Goal: Find specific page/section: Find specific page/section

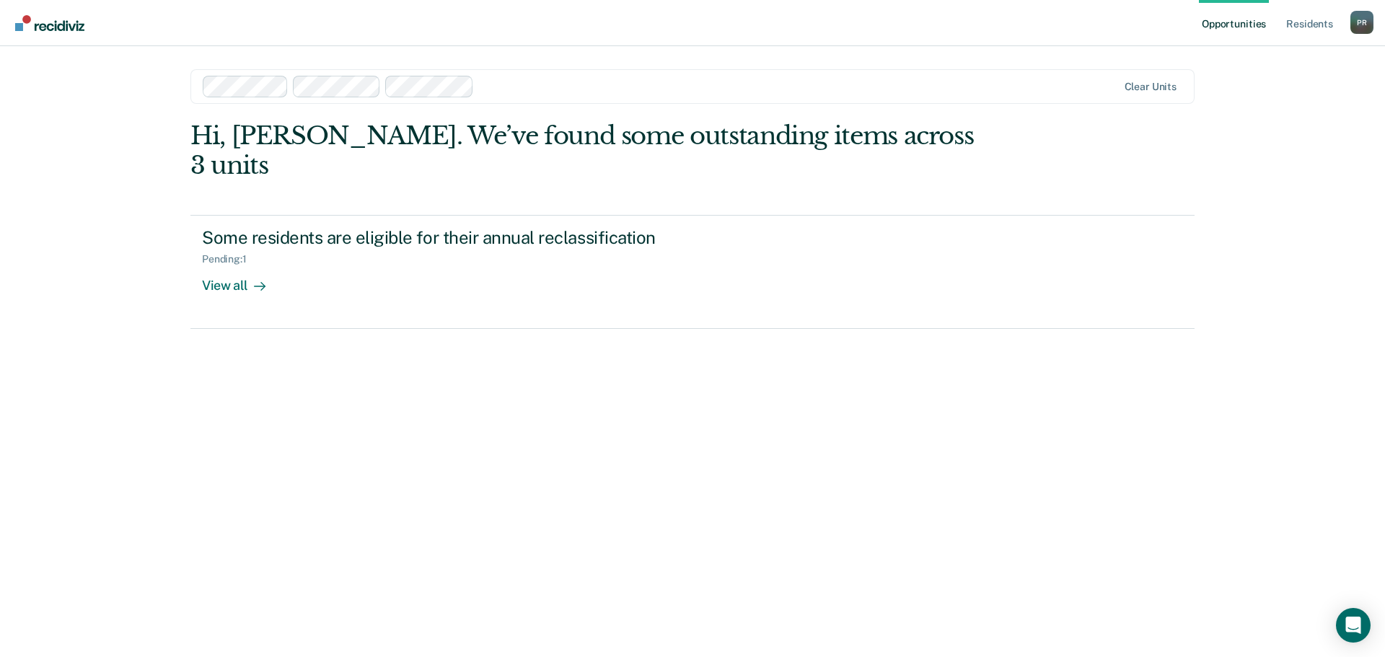
click at [1228, 24] on link "Opportunities" at bounding box center [1234, 23] width 70 height 46
click at [1308, 22] on link "Resident s" at bounding box center [1310, 23] width 53 height 46
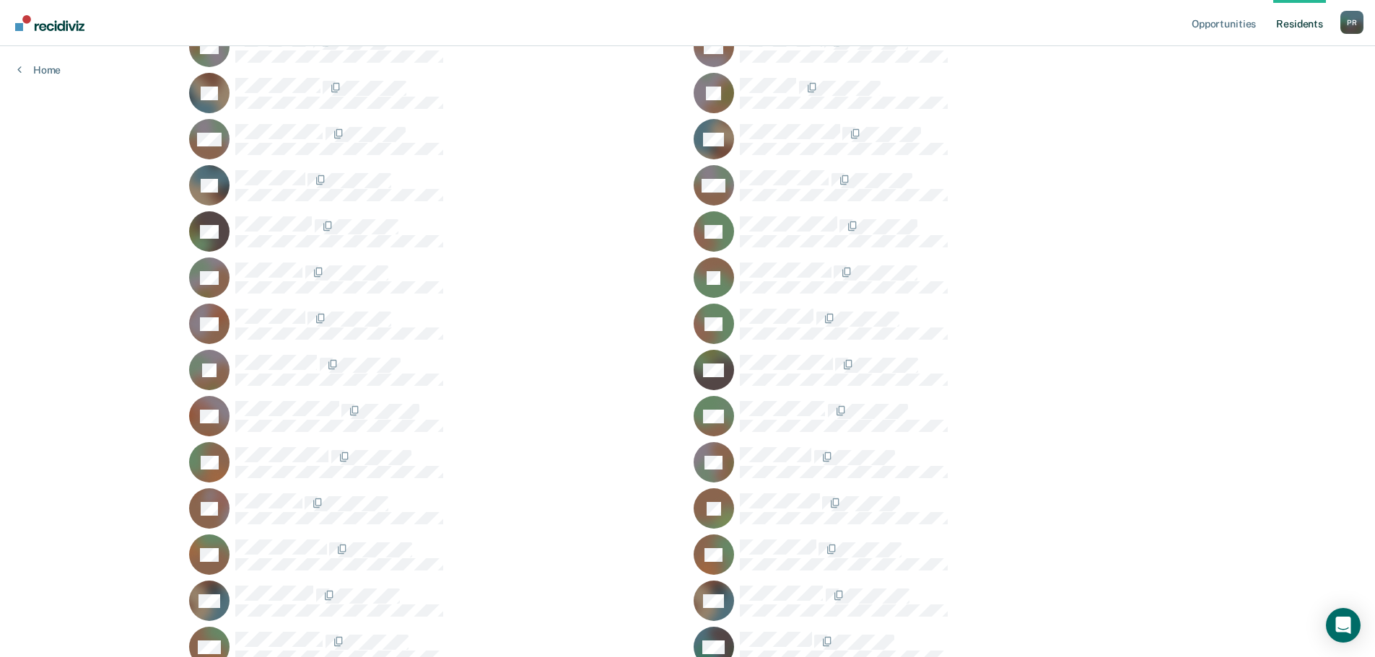
scroll to position [2093, 0]
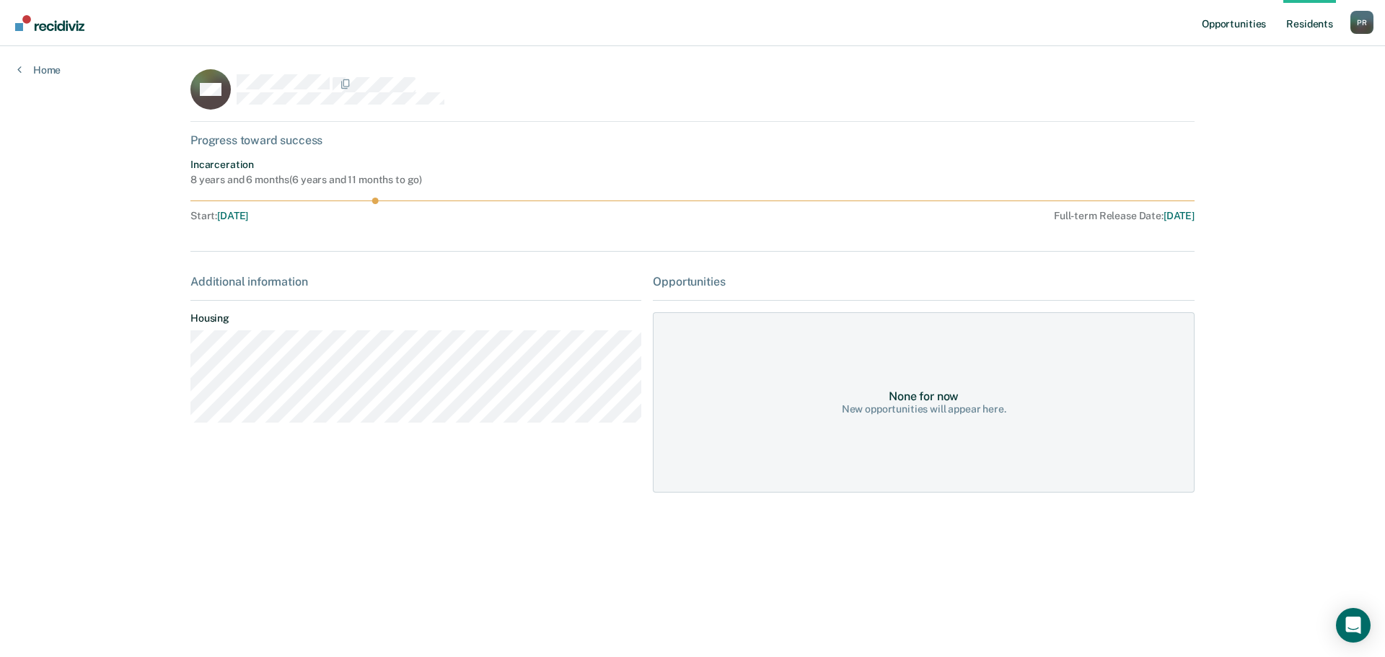
click at [1243, 23] on link "Opportunities" at bounding box center [1234, 23] width 70 height 46
